Goal: Task Accomplishment & Management: Manage account settings

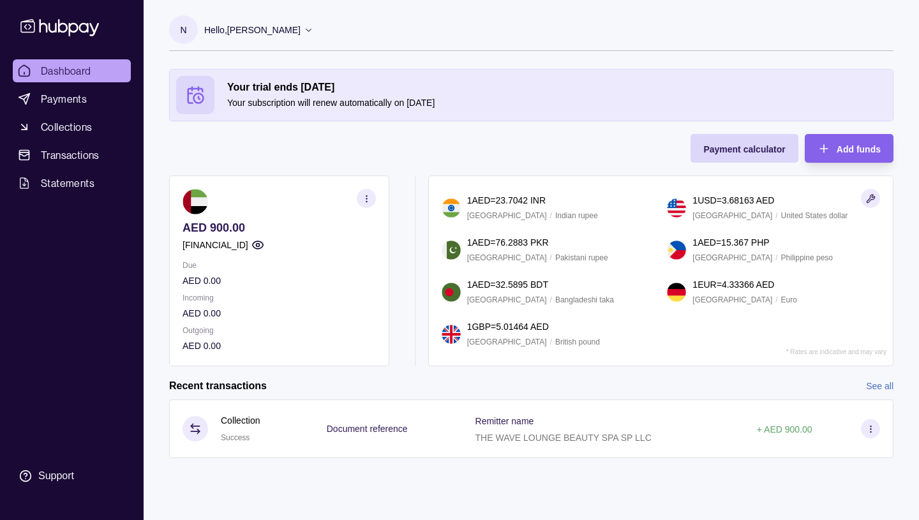
click at [312, 31] on icon at bounding box center [309, 30] width 6 height 3
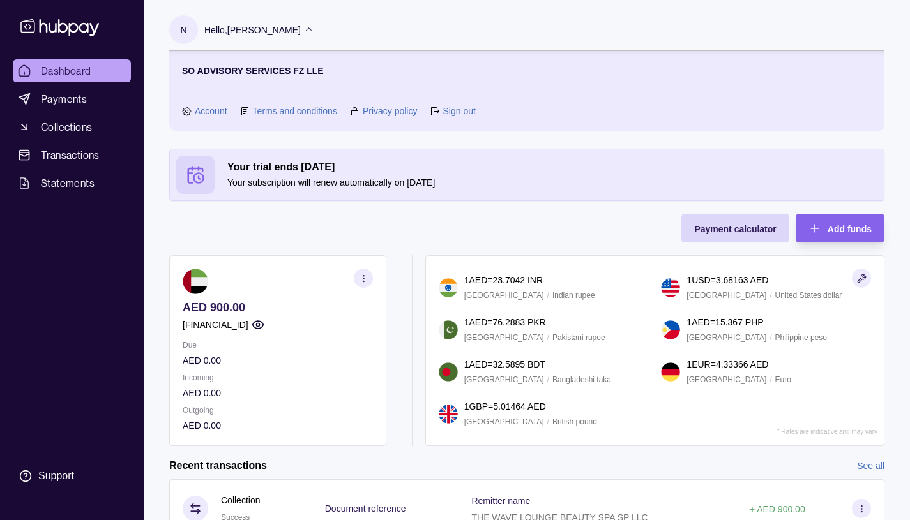
click at [457, 110] on link "Sign out" at bounding box center [459, 111] width 33 height 14
